Goal: Information Seeking & Learning: Learn about a topic

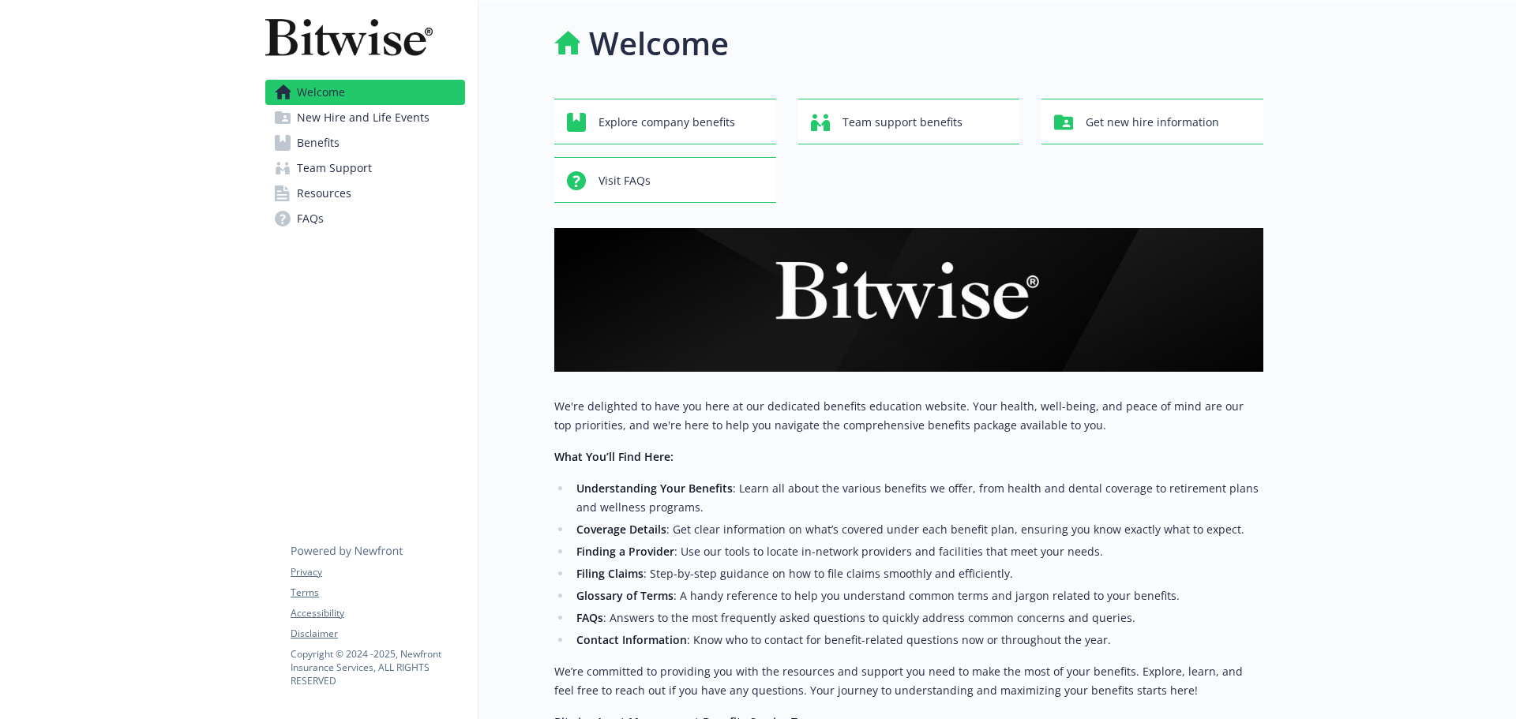
click at [318, 144] on span "Benefits" at bounding box center [318, 142] width 43 height 25
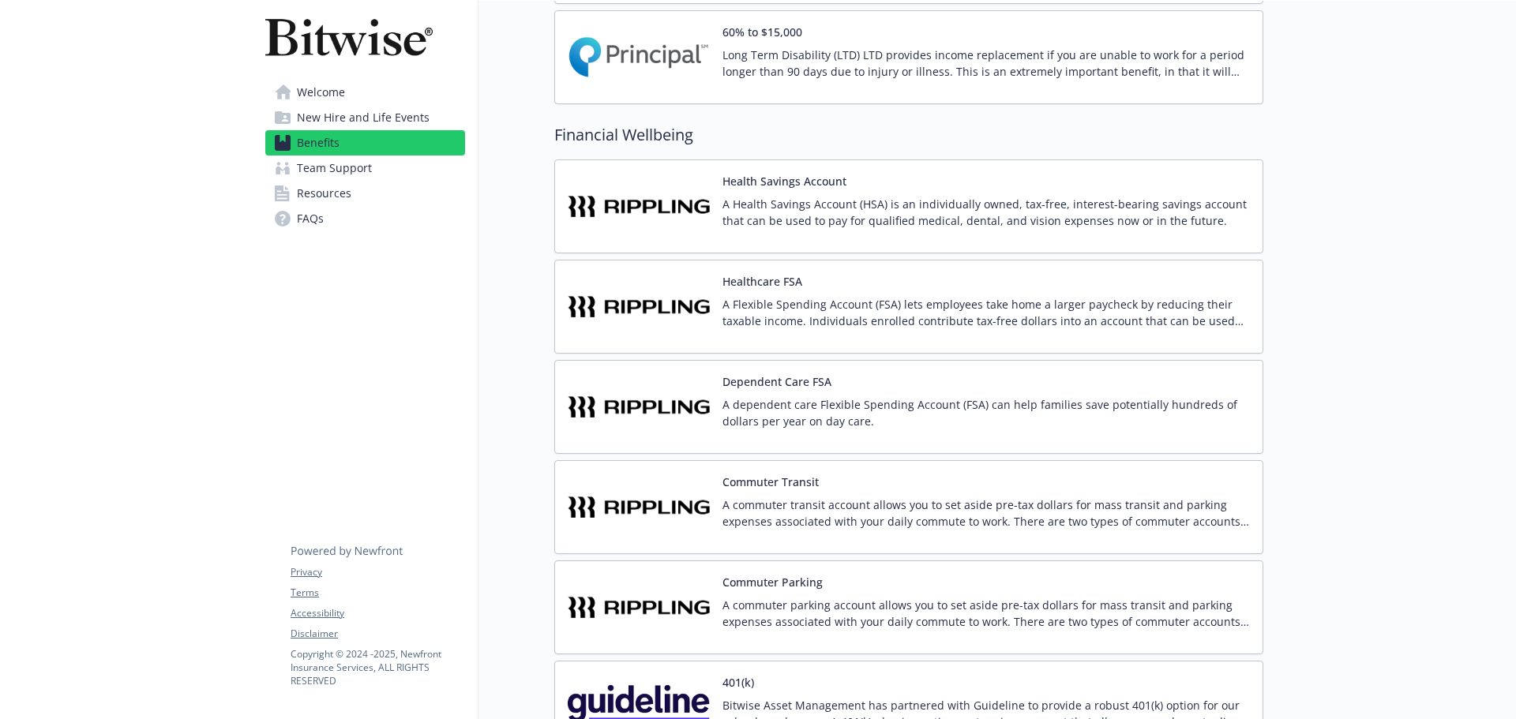
scroll to position [1579, 0]
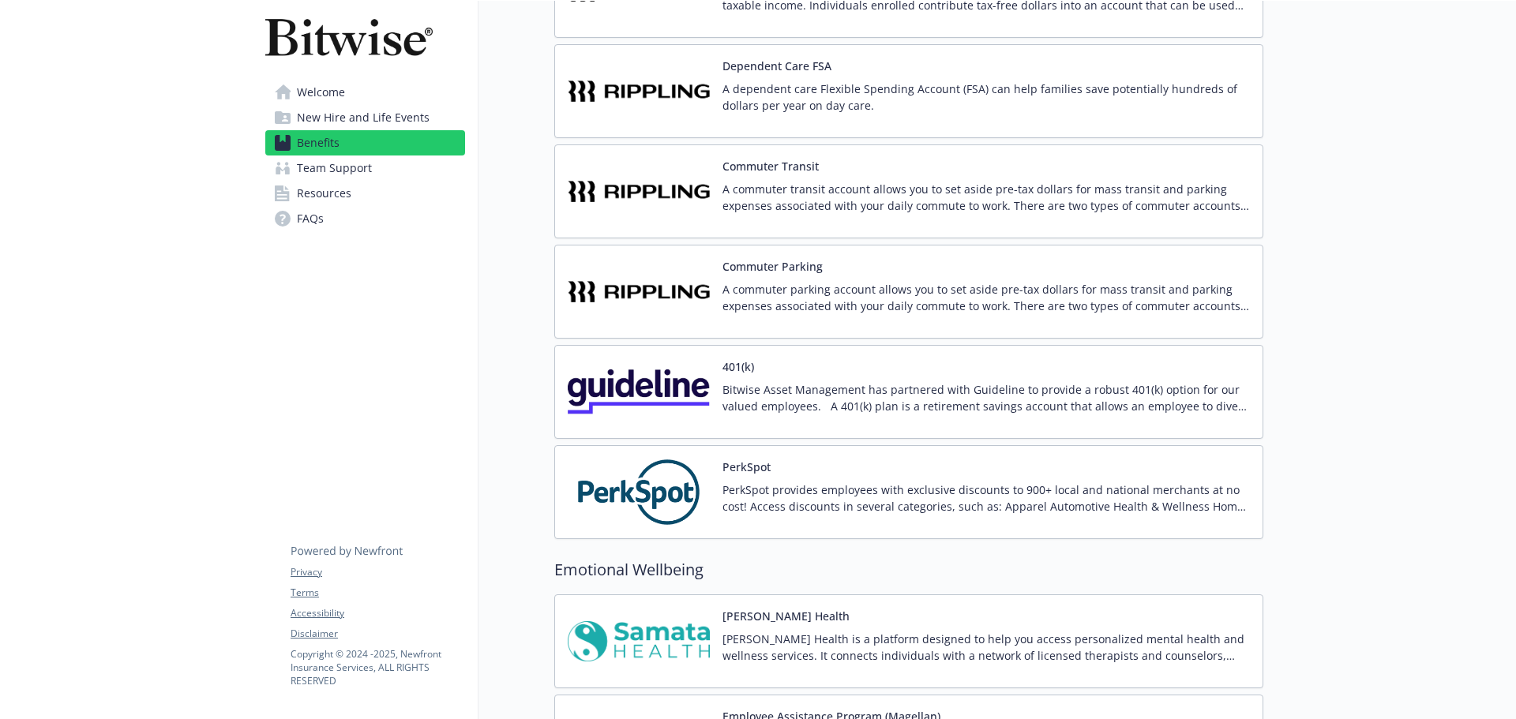
click at [855, 635] on p "[PERSON_NAME] Health is a platform designed to help you access personalized men…" at bounding box center [985, 647] width 527 height 33
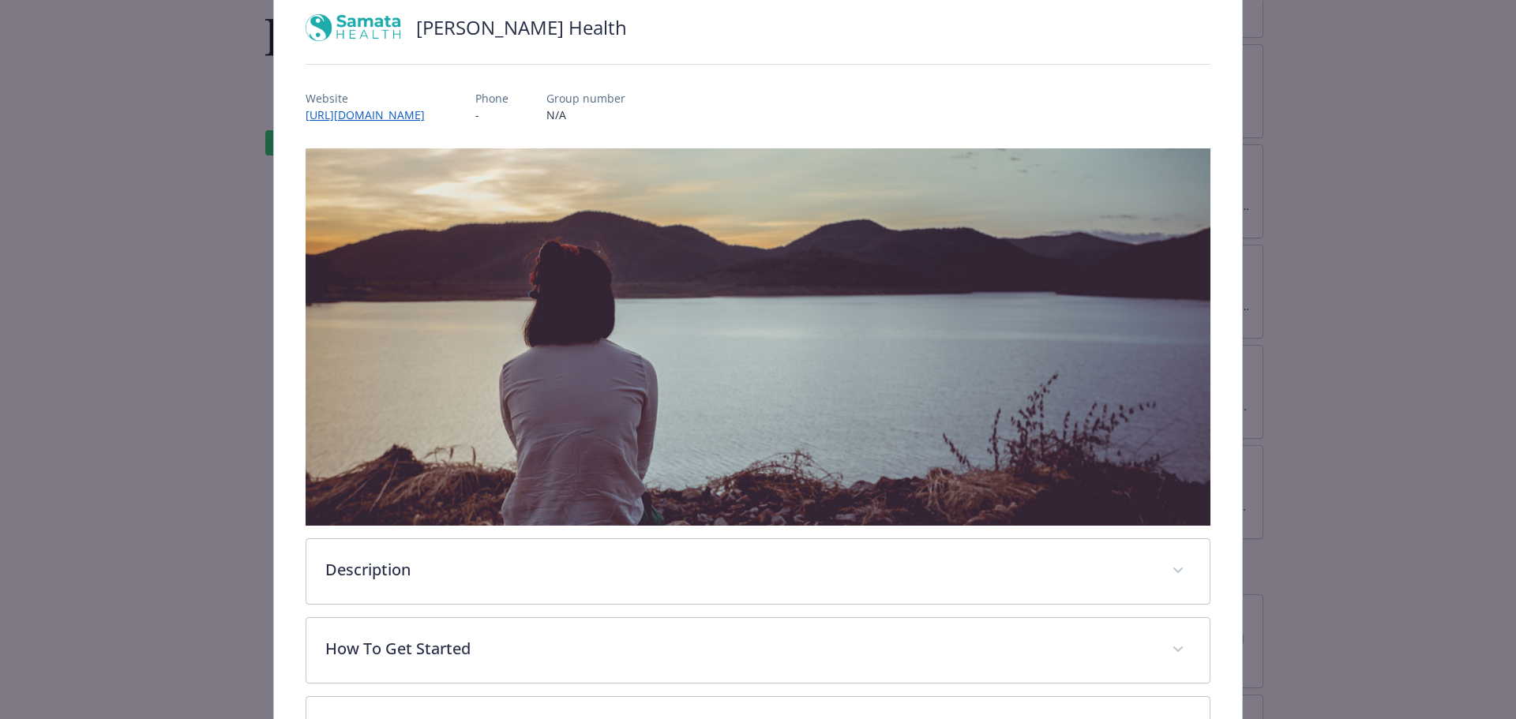
scroll to position [316, 0]
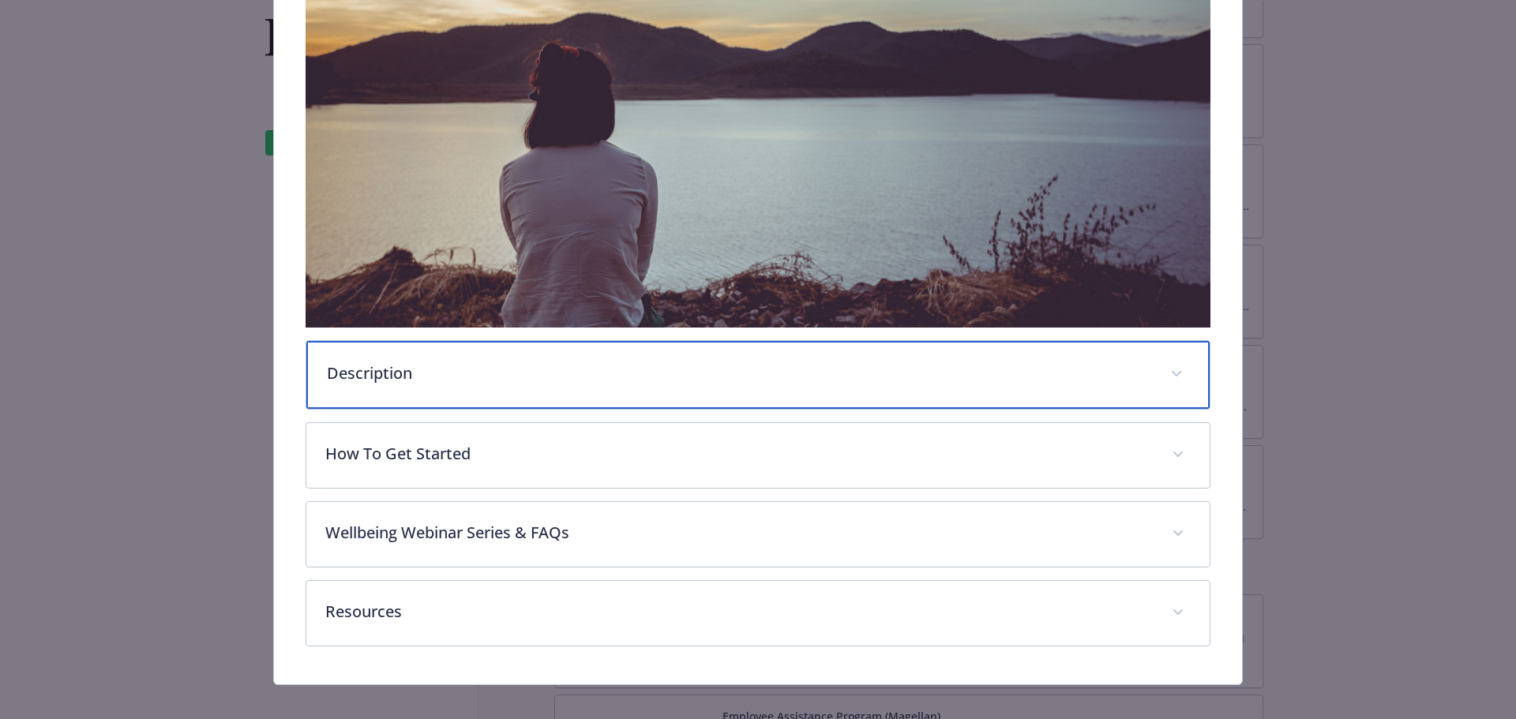
click at [476, 393] on div "Description" at bounding box center [758, 375] width 904 height 68
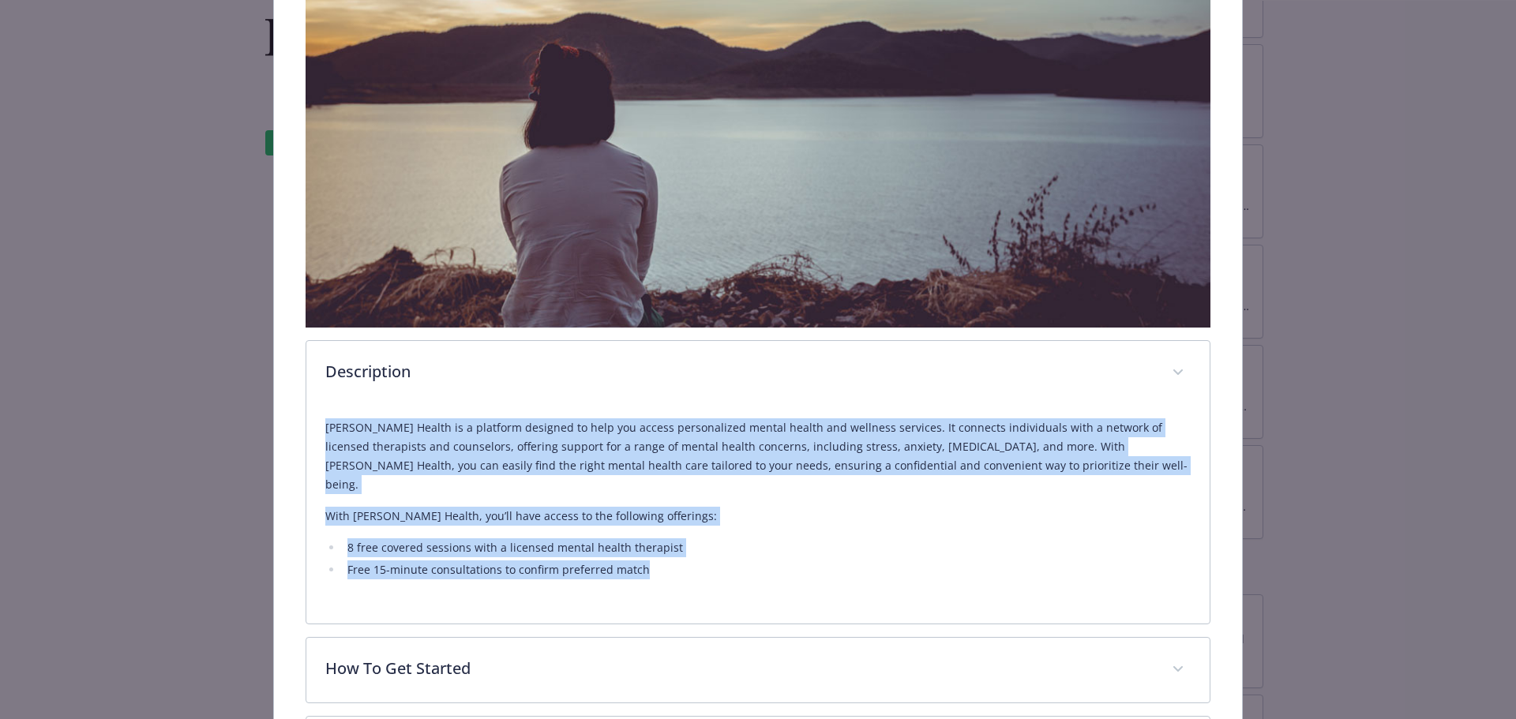
drag, startPoint x: 321, startPoint y: 428, endPoint x: 621, endPoint y: 528, distance: 315.6
click at [693, 565] on div "[PERSON_NAME] Health is a platform designed to help you access personalized men…" at bounding box center [758, 515] width 904 height 218
copy div "[PERSON_NAME] Health is a platform designed to help you access personalized men…"
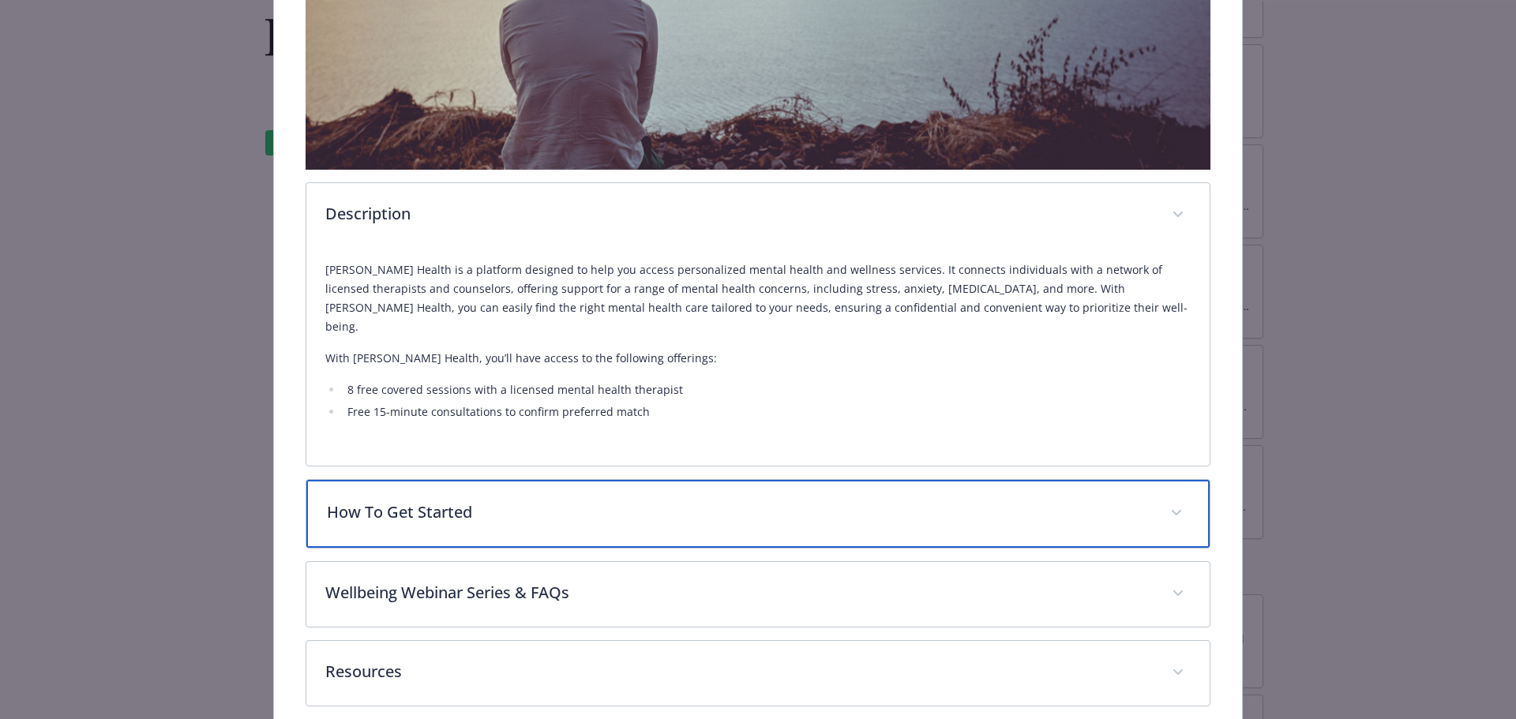
click at [458, 501] on p "How To Get Started" at bounding box center [739, 513] width 825 height 24
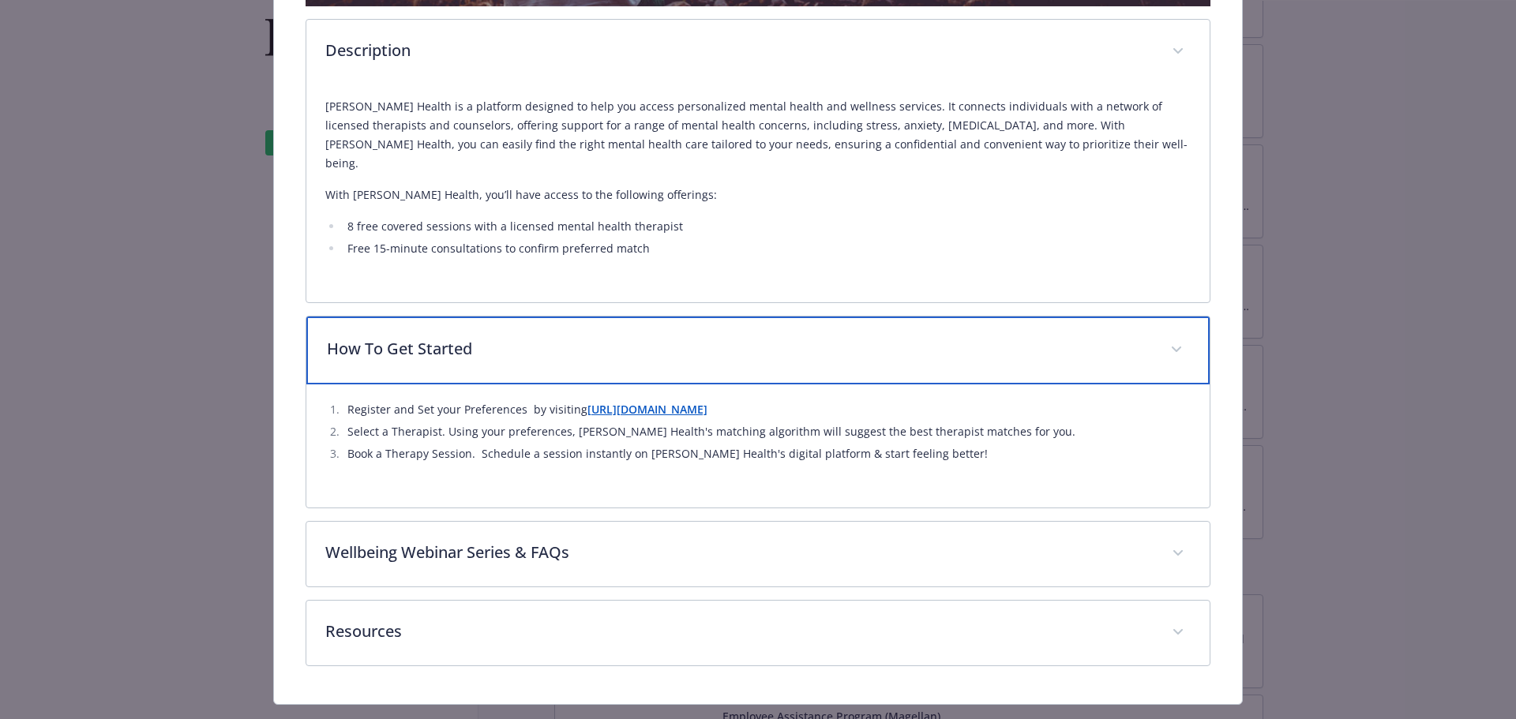
scroll to position [651, 0]
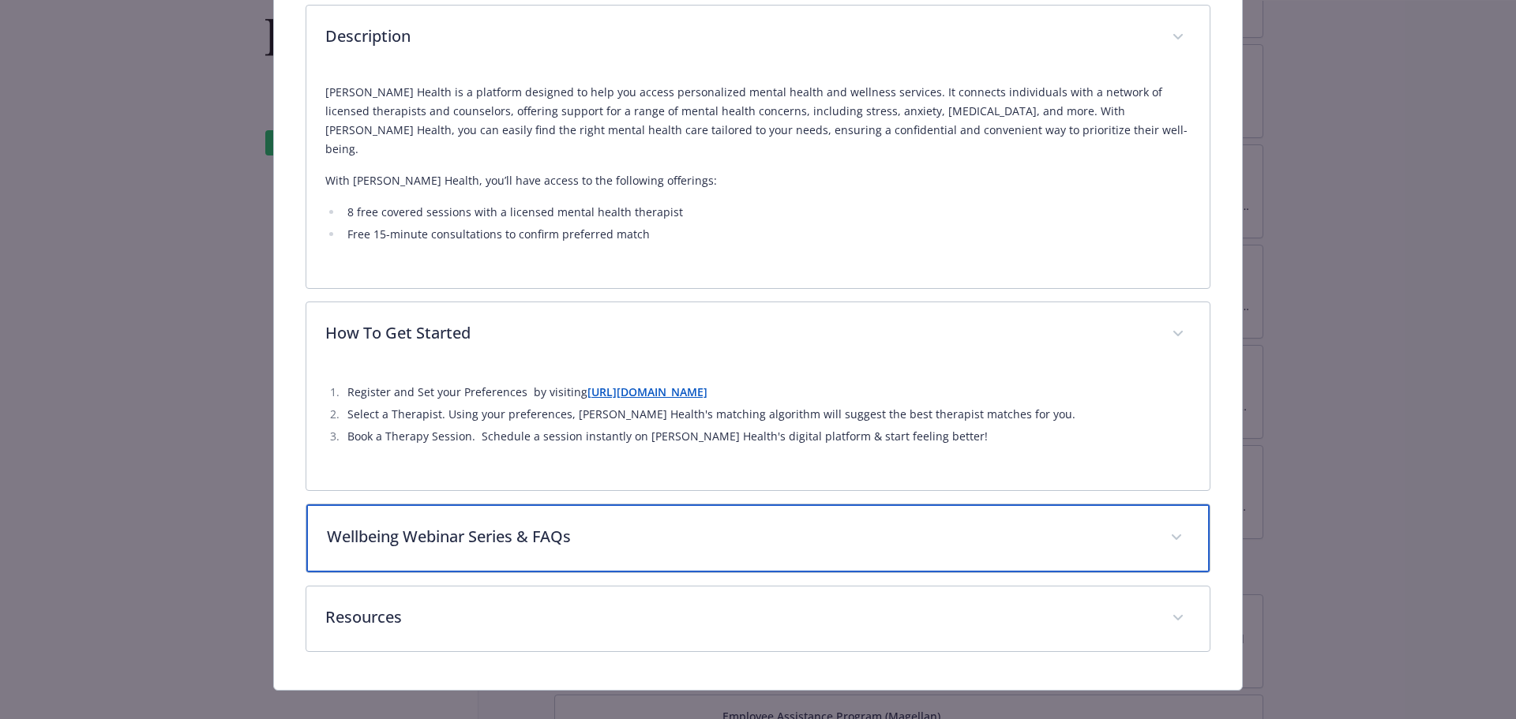
click at [530, 525] on p "Wellbeing Webinar Series & FAQs" at bounding box center [739, 537] width 825 height 24
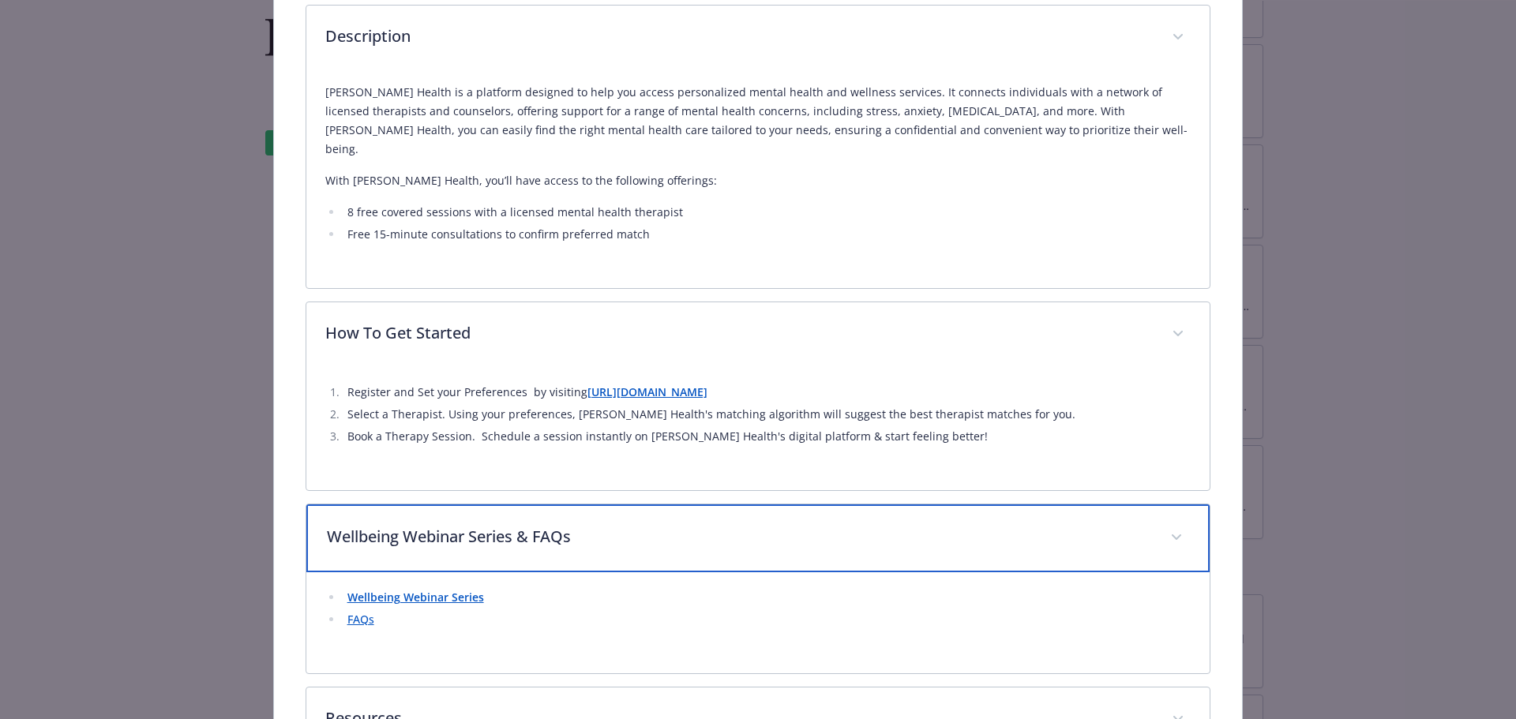
scroll to position [730, 0]
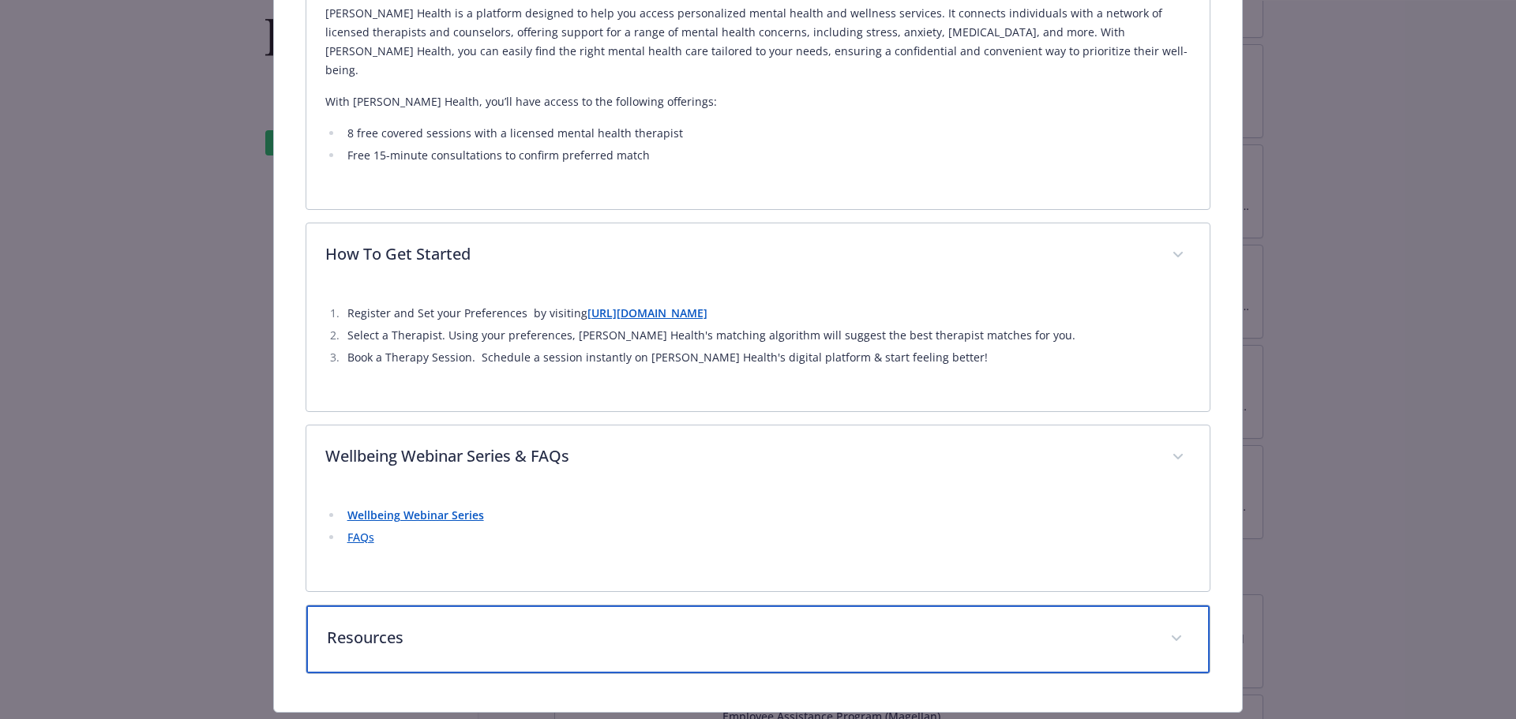
click at [415, 626] on p "Resources" at bounding box center [739, 638] width 825 height 24
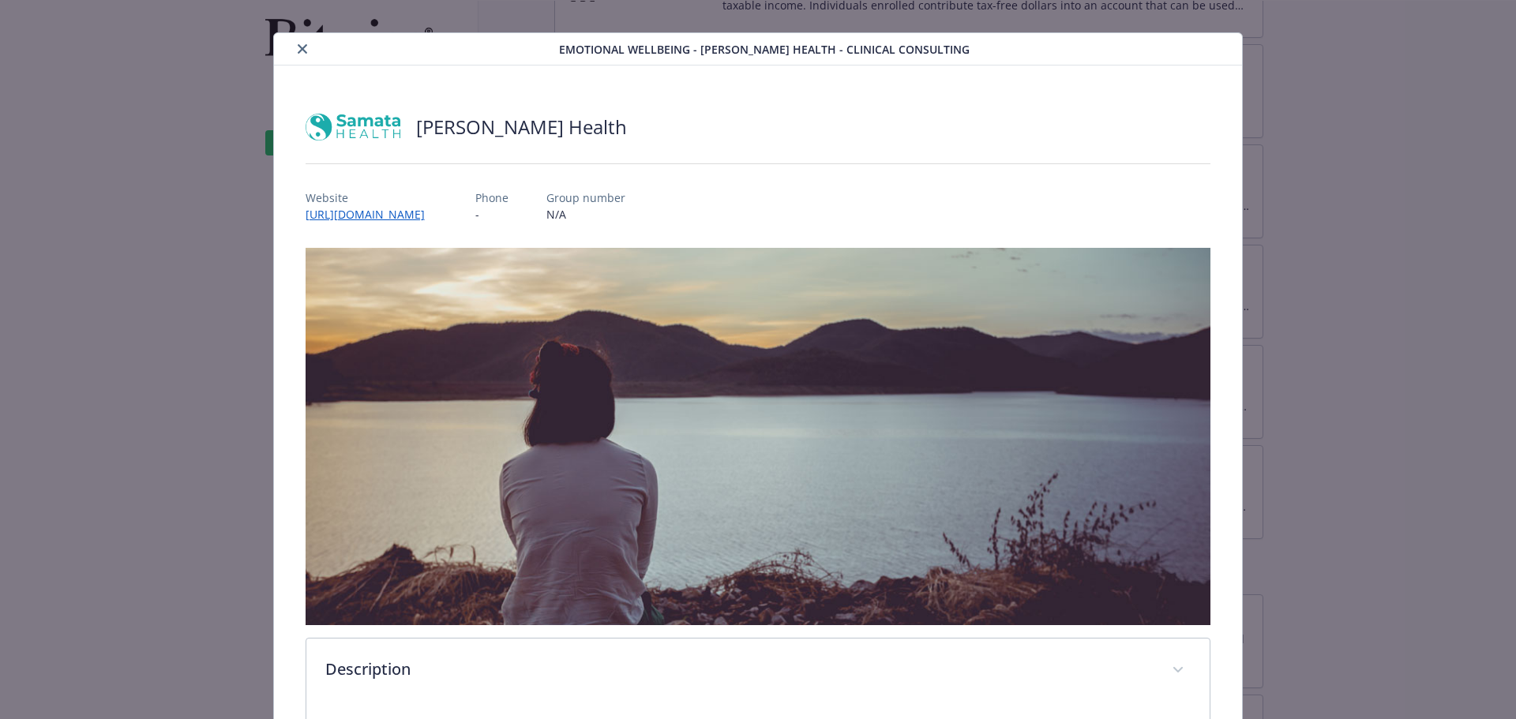
scroll to position [0, 0]
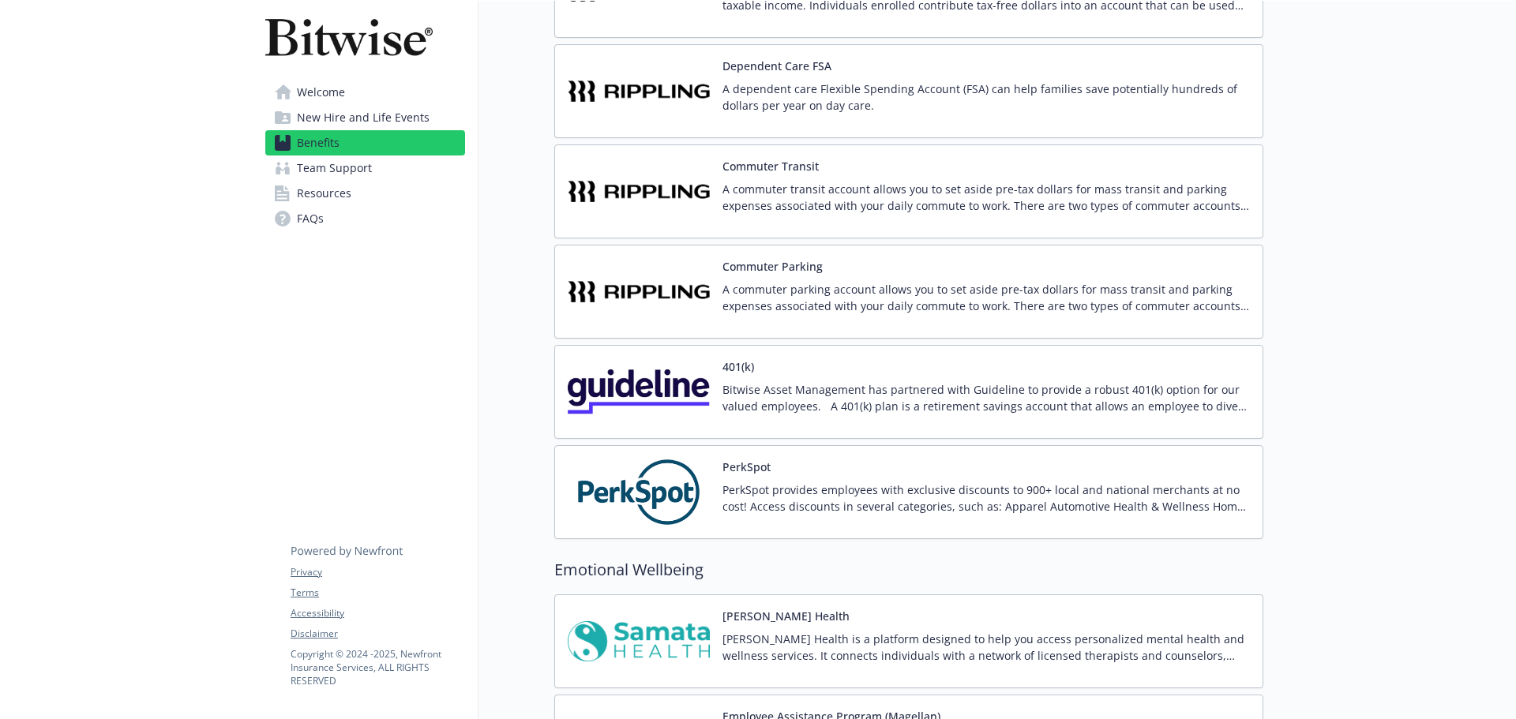
click at [361, 92] on link "Welcome" at bounding box center [365, 92] width 200 height 25
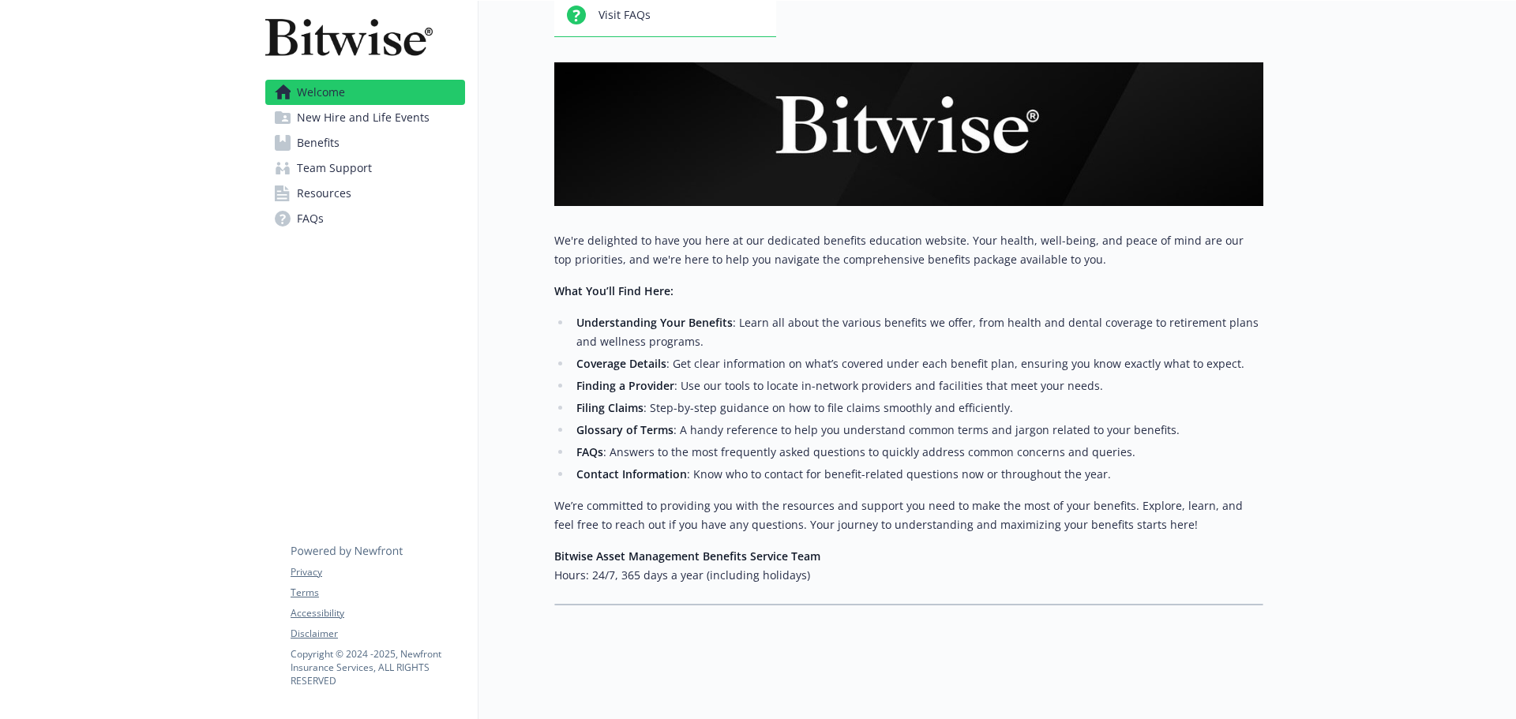
scroll to position [178, 0]
click at [300, 96] on span "Welcome" at bounding box center [321, 92] width 48 height 25
